Goal: Task Accomplishment & Management: Manage account settings

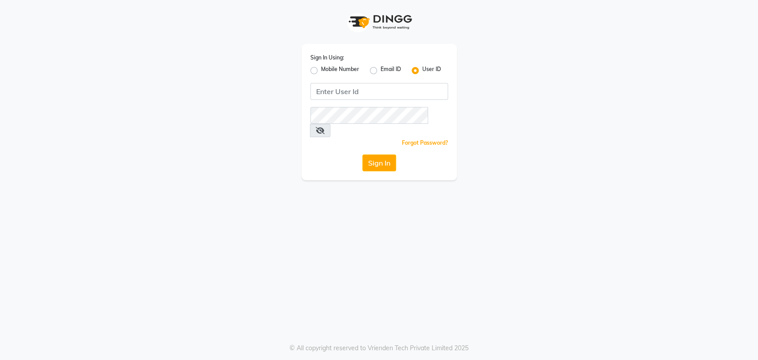
click at [355, 87] on input "Username" at bounding box center [379, 91] width 138 height 17
type input "sahooshairstudio"
click at [384, 155] on button "Sign In" at bounding box center [379, 163] width 34 height 17
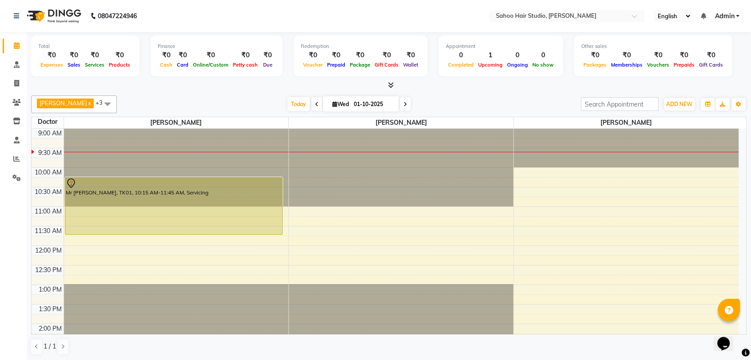
click at [403, 105] on icon at bounding box center [405, 104] width 4 height 5
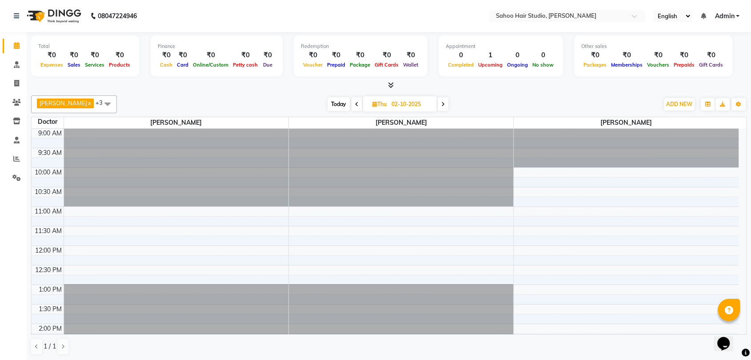
click at [442, 103] on span at bounding box center [442, 104] width 11 height 14
type input "03-10-2025"
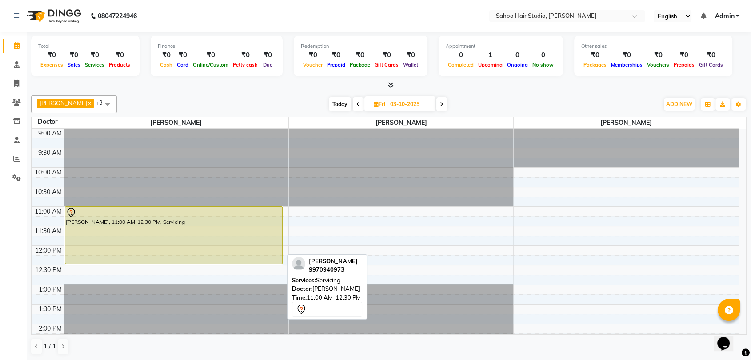
click at [225, 217] on div "[PERSON_NAME], 11:00 AM-12:30 PM, Servicing" at bounding box center [173, 235] width 217 height 57
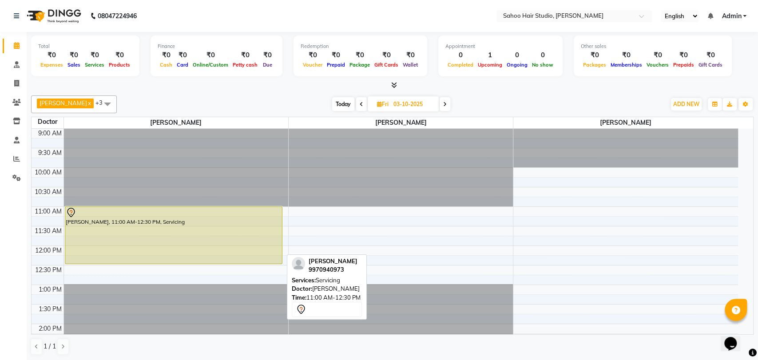
select select "7"
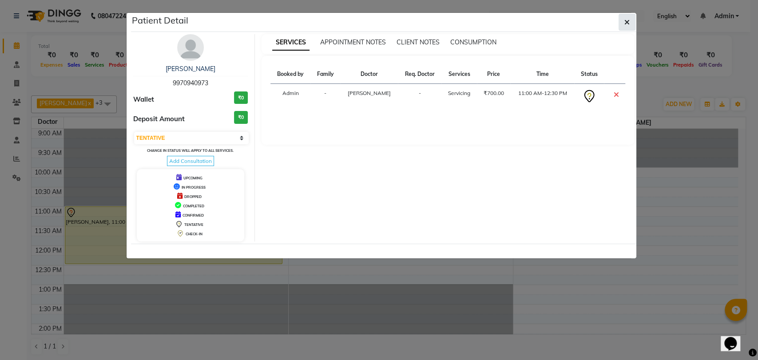
click at [623, 23] on button "button" at bounding box center [627, 22] width 17 height 17
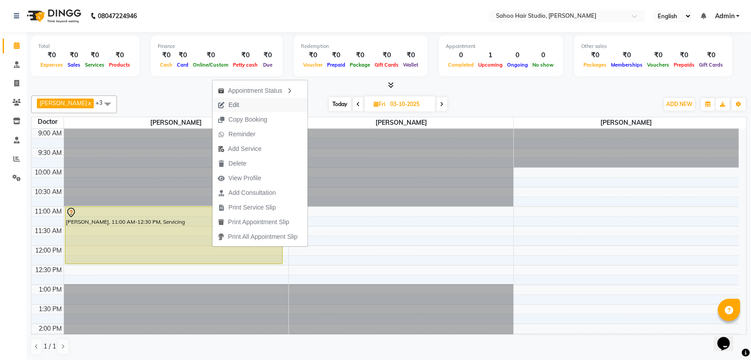
click at [243, 103] on span "Edit" at bounding box center [228, 105] width 32 height 15
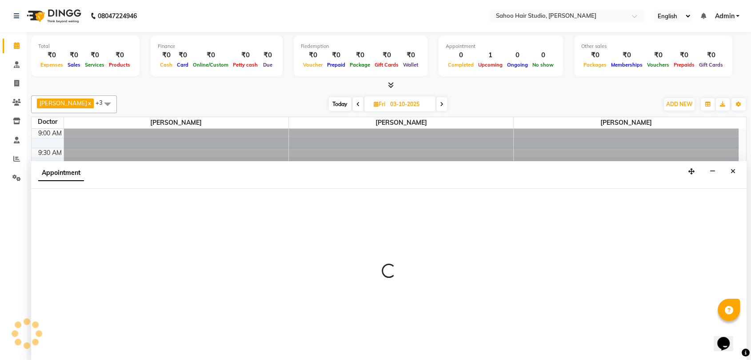
scroll to position [0, 0]
select select "82639"
select select "660"
select select "tentative"
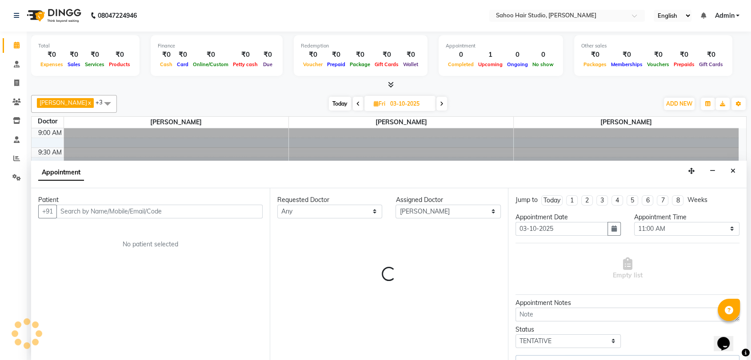
select select "4245"
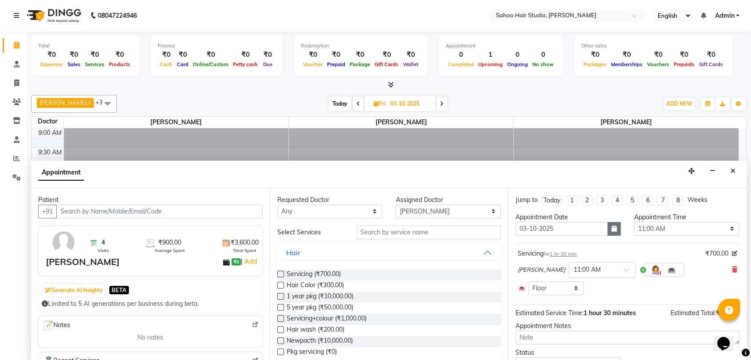
click at [611, 228] on icon "button" at bounding box center [613, 229] width 5 height 6
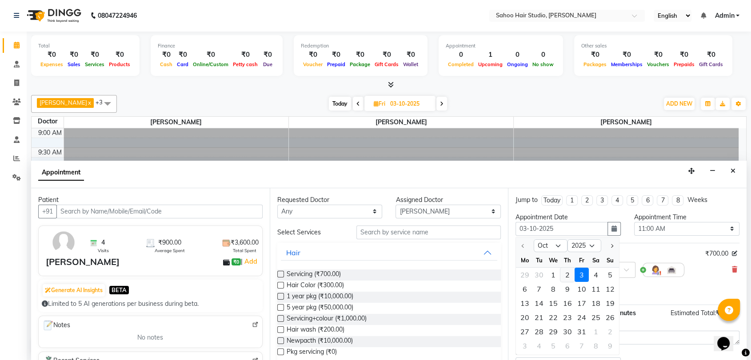
click at [569, 272] on div "2" at bounding box center [567, 274] width 14 height 14
type input "02-10-2025"
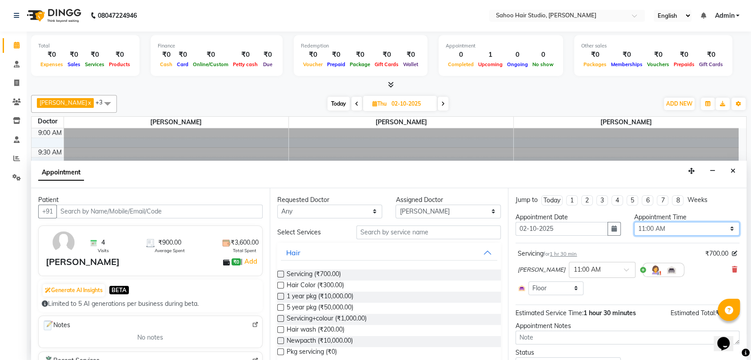
click at [658, 228] on select "Select 10:00 AM 11:00 AM 12:00 PM 01:00 PM 02:00 PM 03:00 PM 04:00 PM 05:00 PM …" at bounding box center [686, 229] width 105 height 14
select select "1020"
click at [634, 222] on select "Select 10:00 AM 11:00 AM 12:00 PM 01:00 PM 02:00 PM 03:00 PM 04:00 PM 05:00 PM …" at bounding box center [686, 229] width 105 height 14
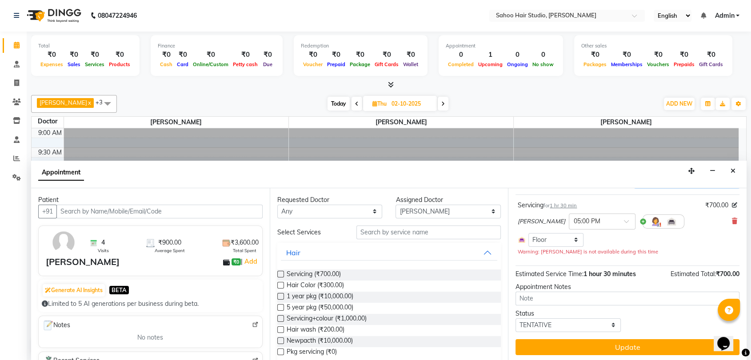
scroll to position [50, 0]
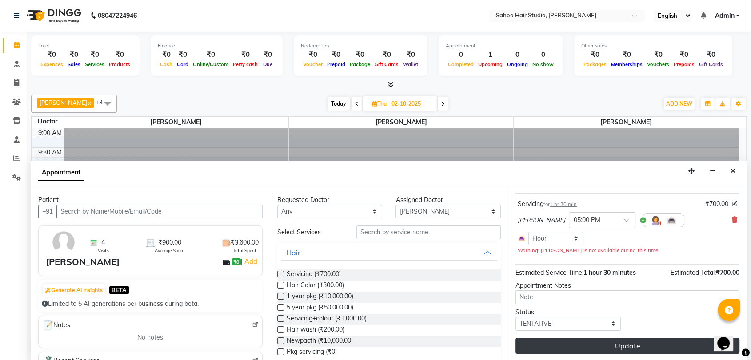
click at [585, 342] on button "Update" at bounding box center [627, 346] width 224 height 16
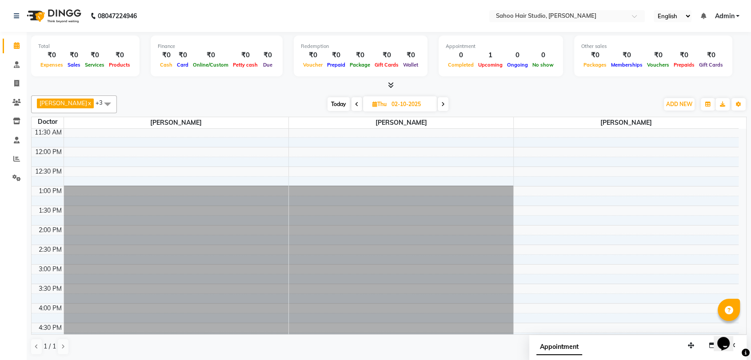
scroll to position [0, 0]
